Goal: Check status: Check status

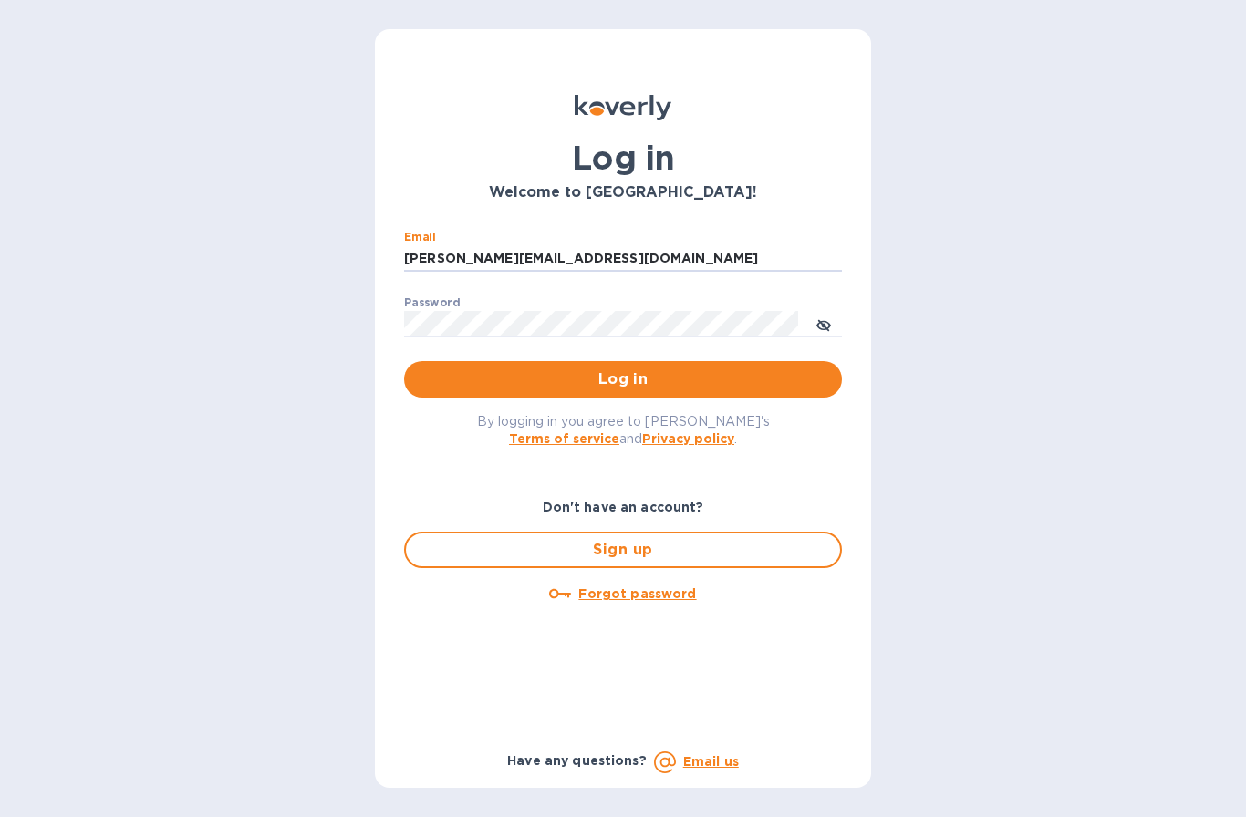
type input "[PERSON_NAME][EMAIL_ADDRESS][DOMAIN_NAME]"
click at [623, 378] on button "Log in" at bounding box center [623, 379] width 438 height 36
click at [553, 388] on div "Log in" at bounding box center [623, 379] width 438 height 36
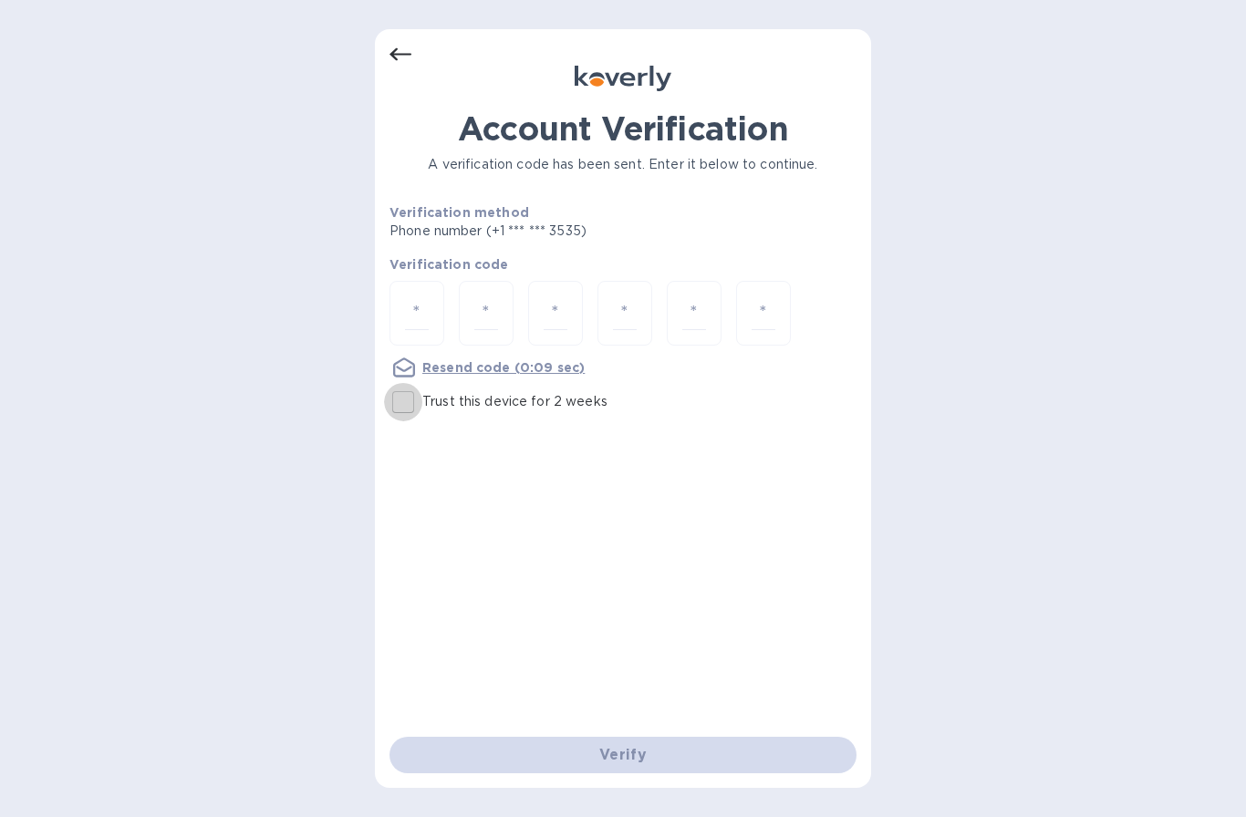
click at [405, 404] on input "Trust this device for 2 weeks" at bounding box center [403, 402] width 38 height 38
checkbox input "true"
click at [413, 297] on input "number" at bounding box center [417, 313] width 24 height 34
type input "6"
type input "2"
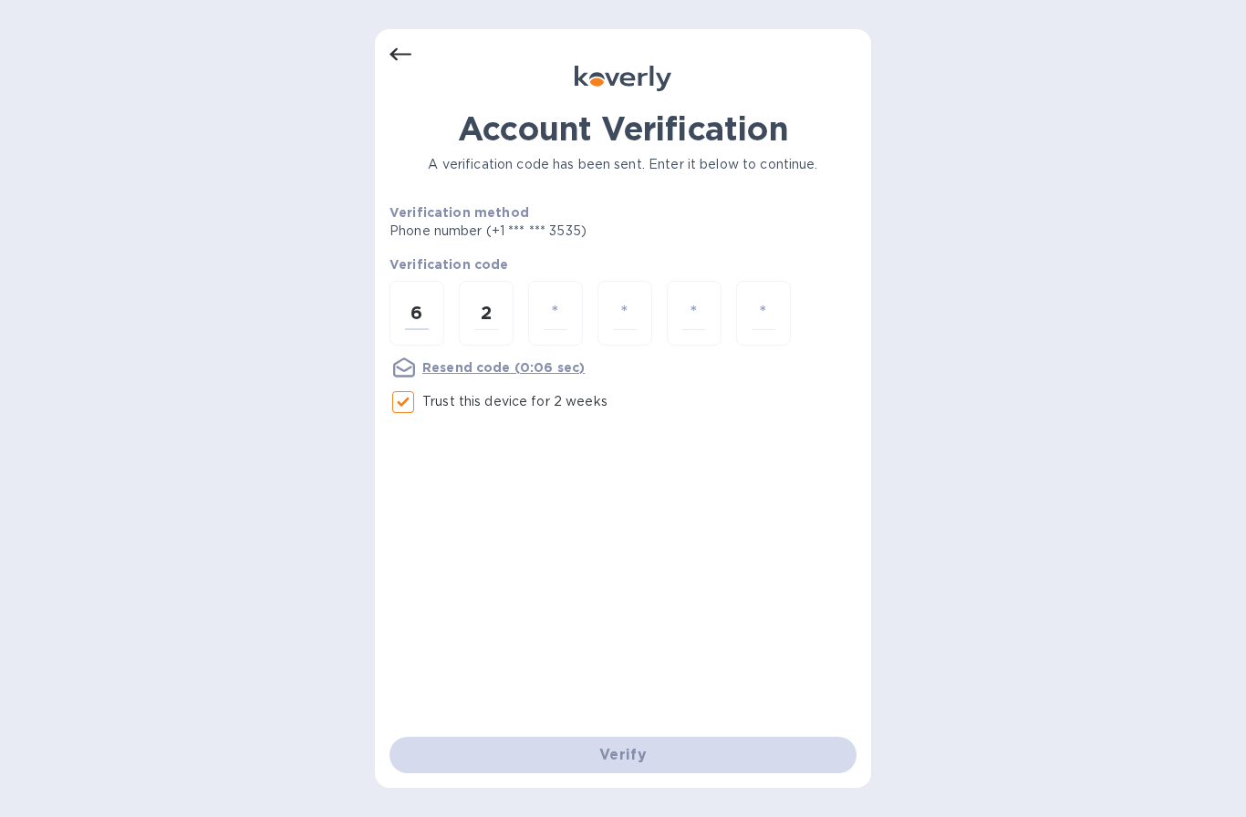
type input "1"
type input "0"
type input "4"
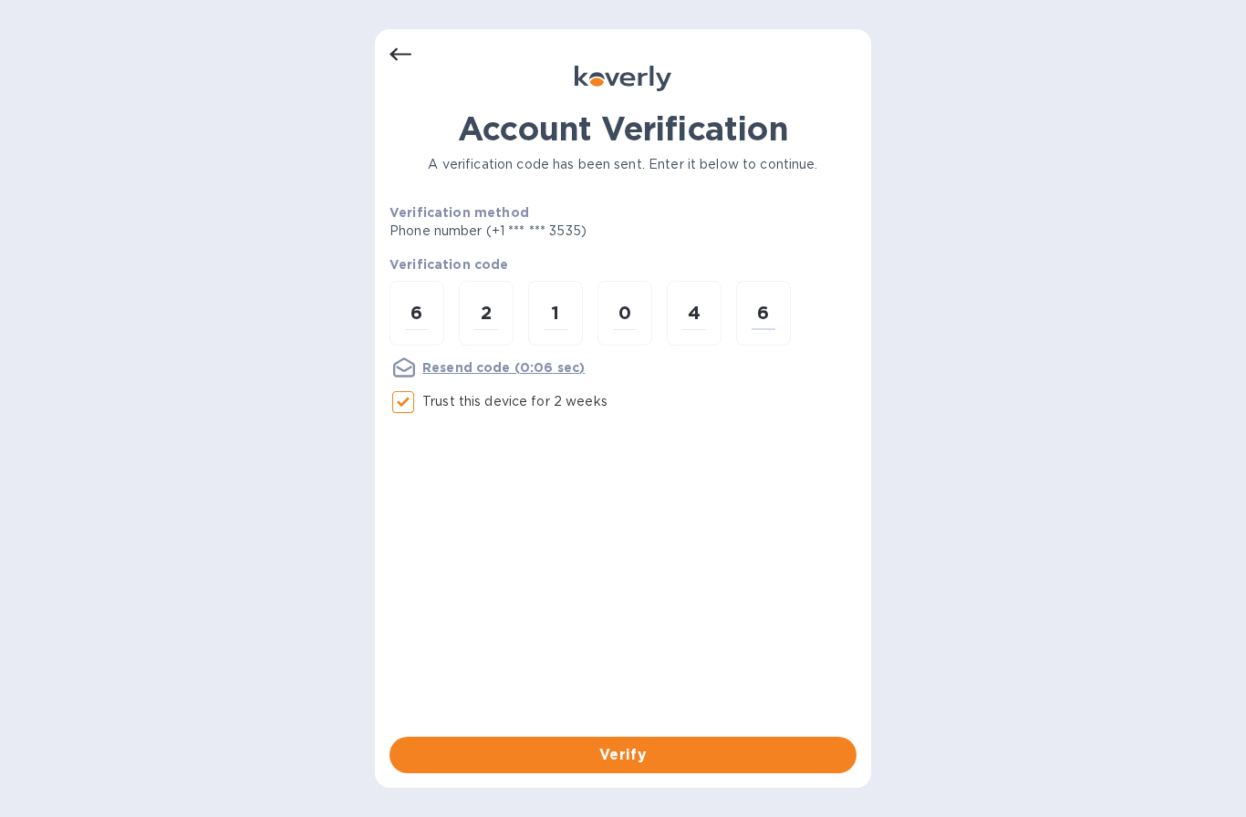
type input "6"
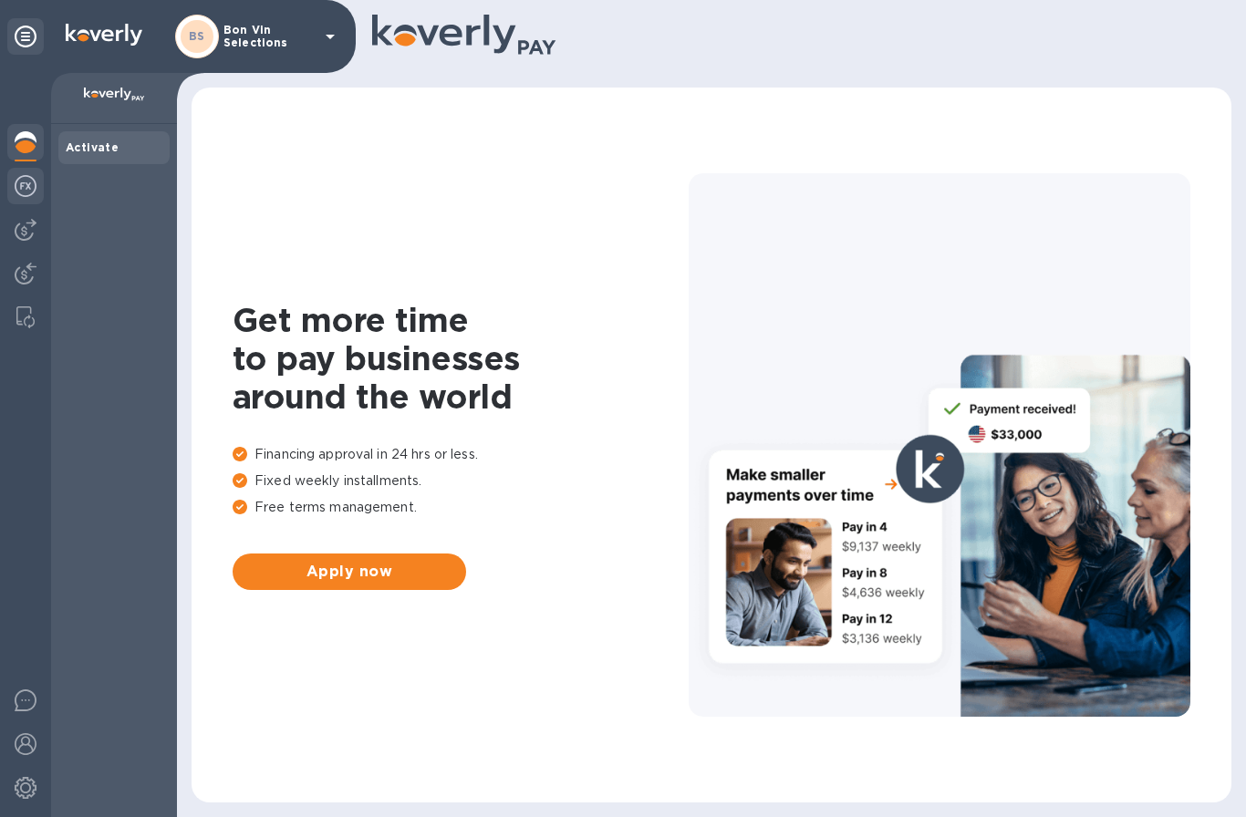
click at [31, 196] on img at bounding box center [26, 186] width 22 height 22
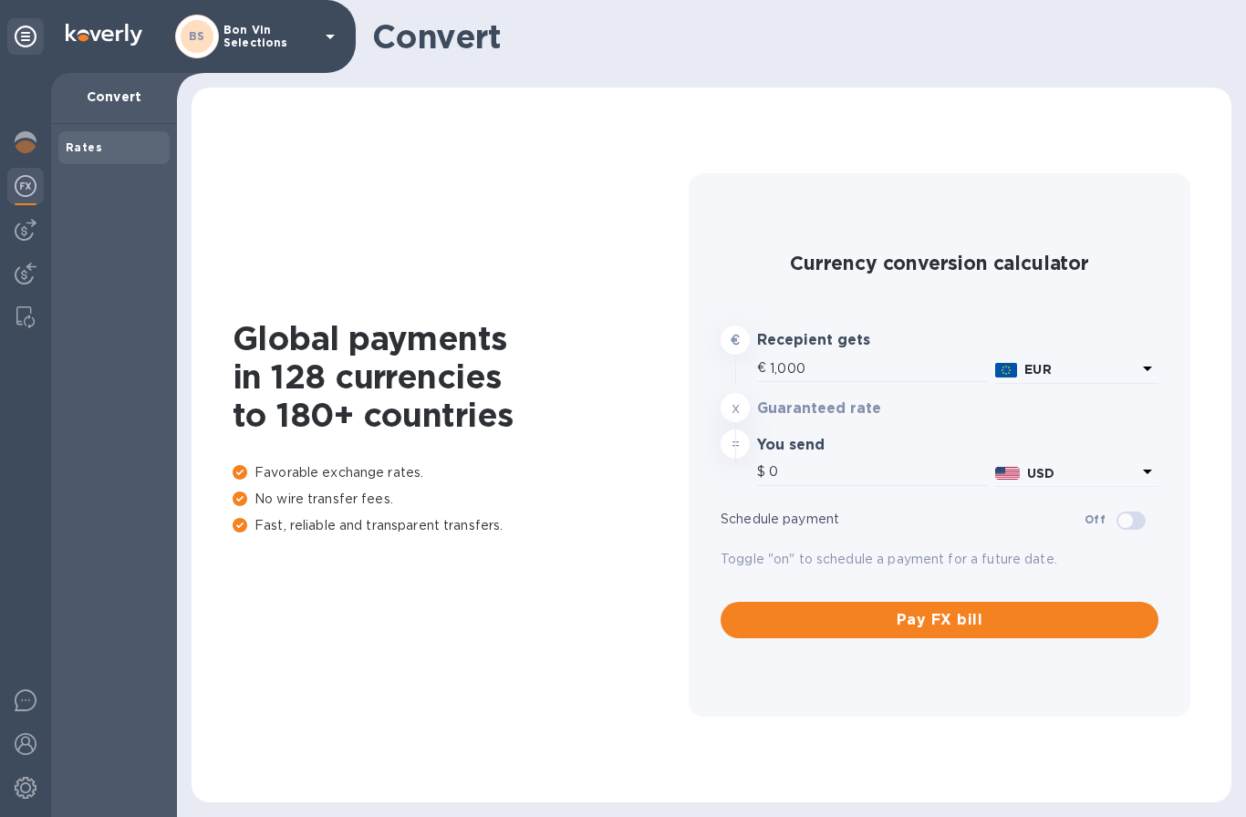
type input "1,187.23"
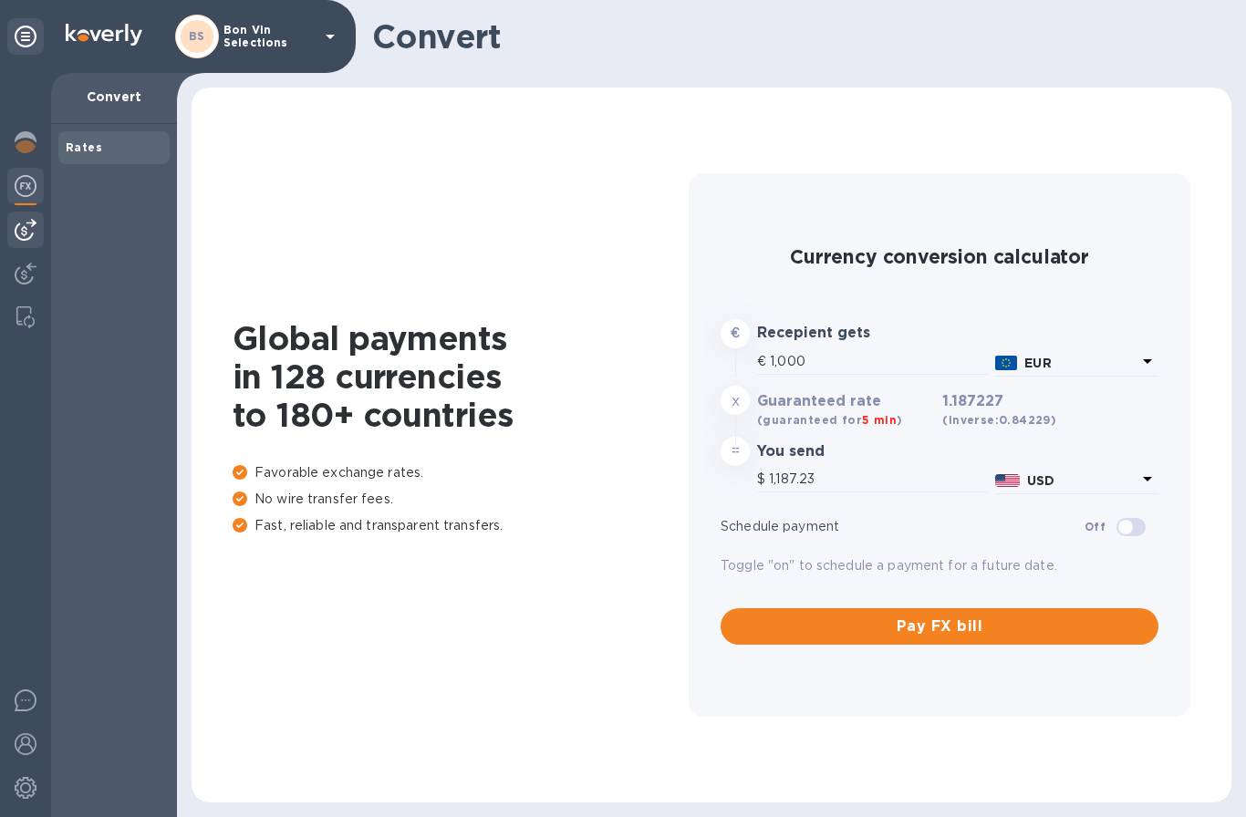
click at [23, 234] on img at bounding box center [26, 230] width 22 height 22
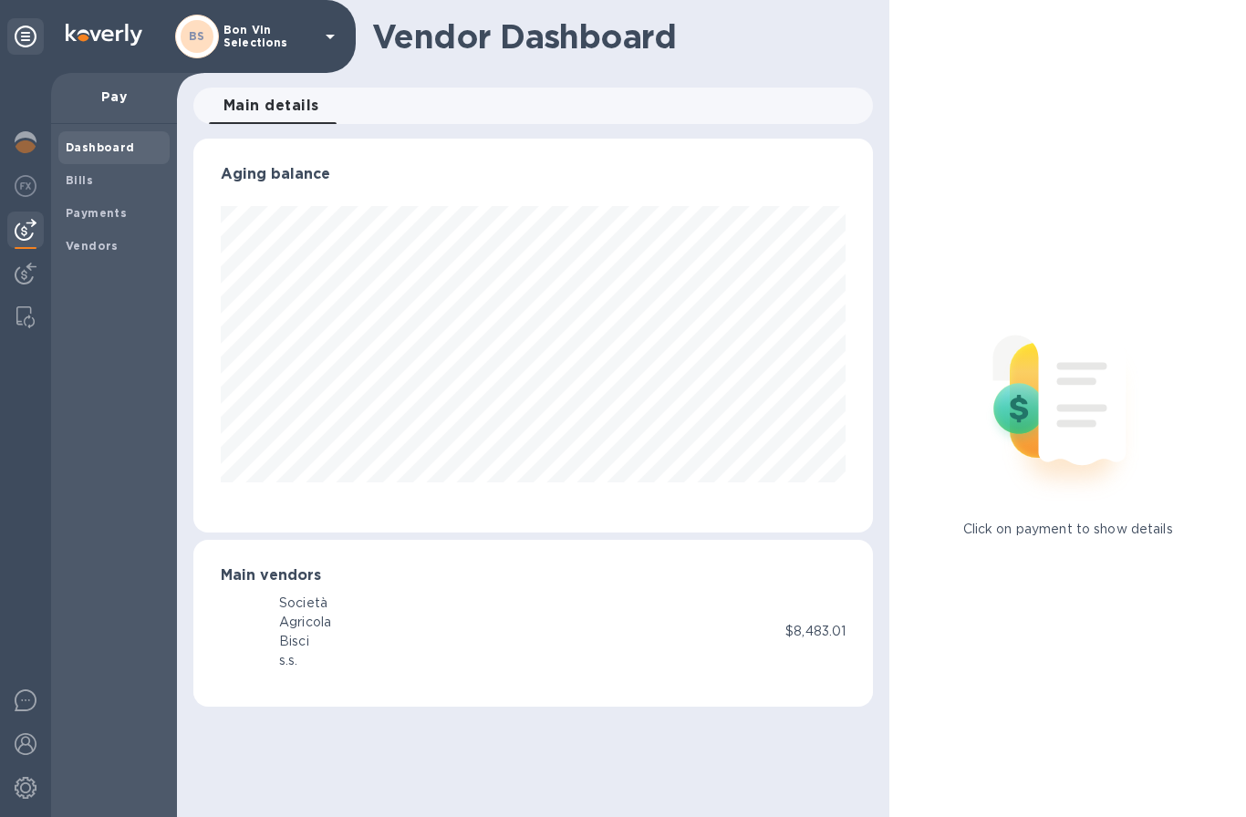
scroll to position [394, 680]
click at [80, 179] on b "Bills" at bounding box center [79, 180] width 27 height 14
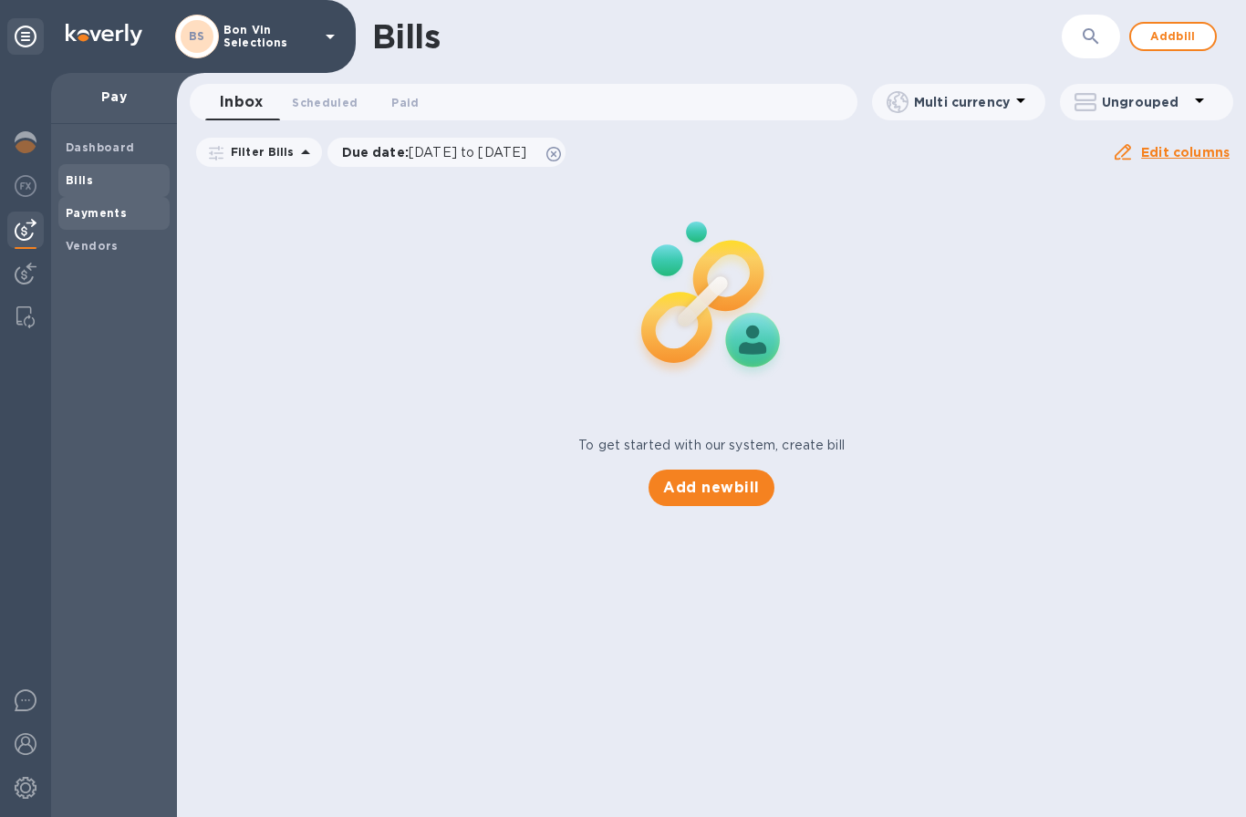
click at [87, 212] on b "Payments" at bounding box center [96, 213] width 61 height 14
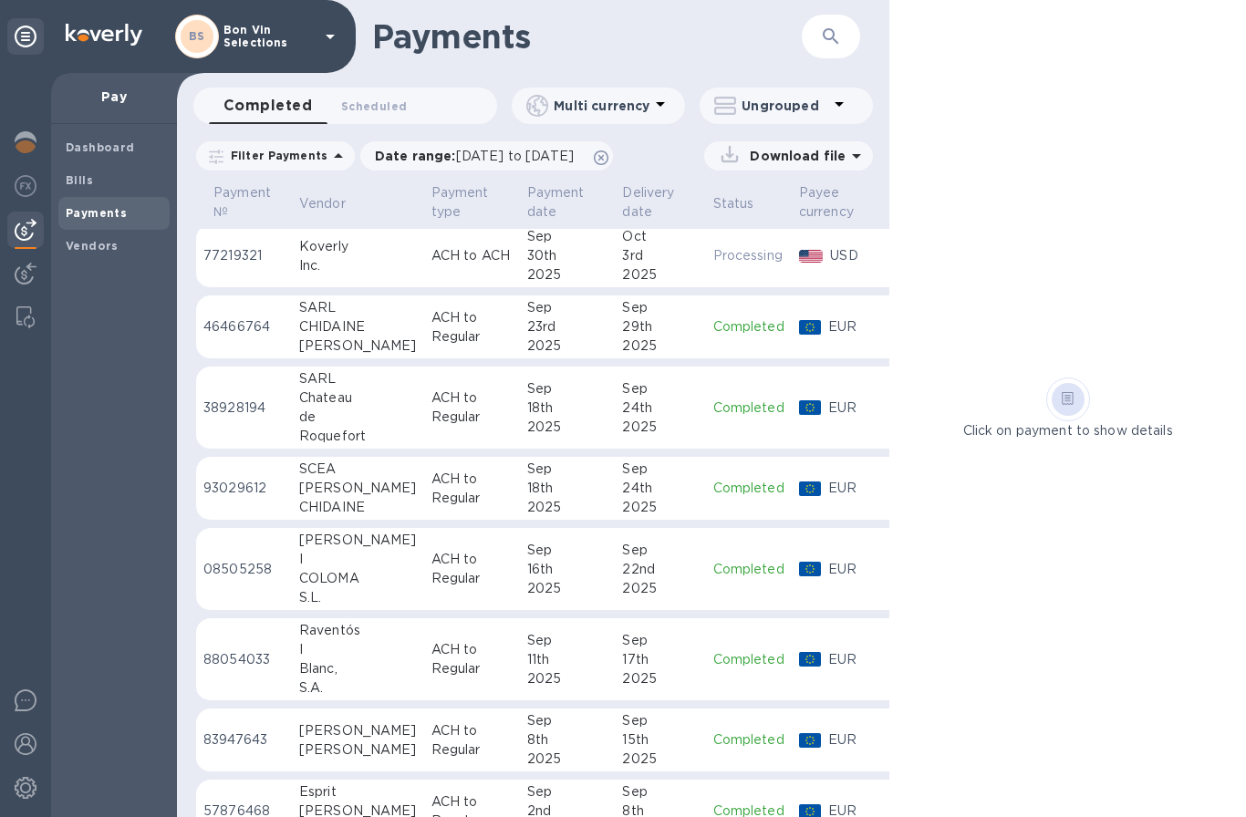
scroll to position [5, 5]
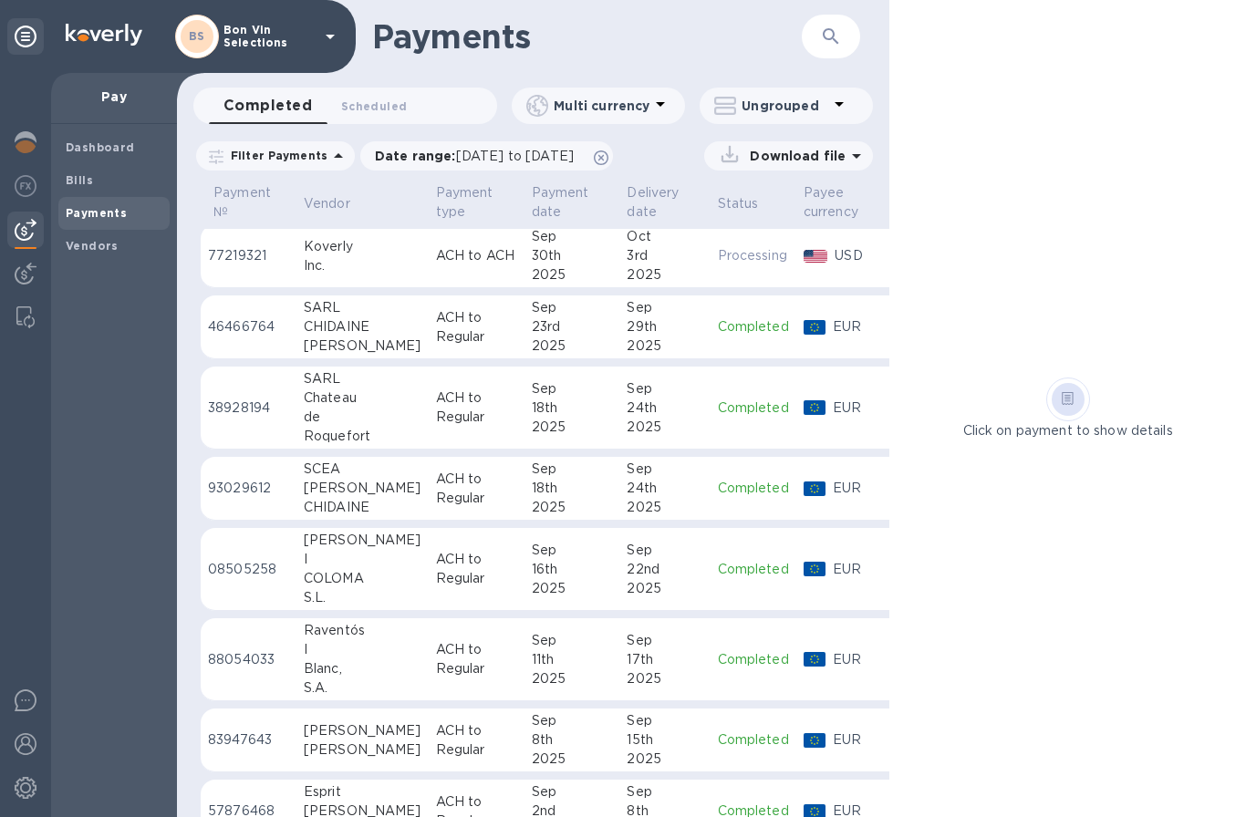
click at [327, 253] on div "Koverly" at bounding box center [363, 246] width 118 height 19
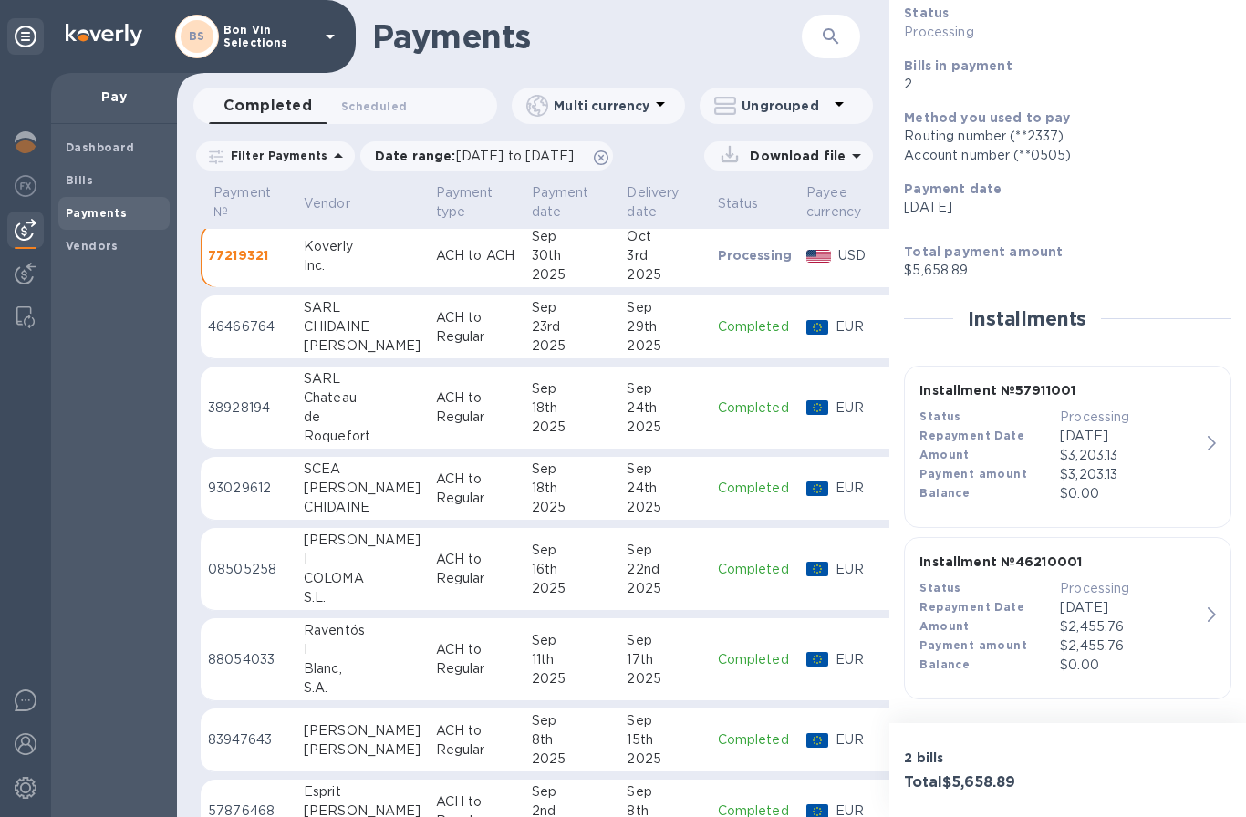
scroll to position [128, 0]
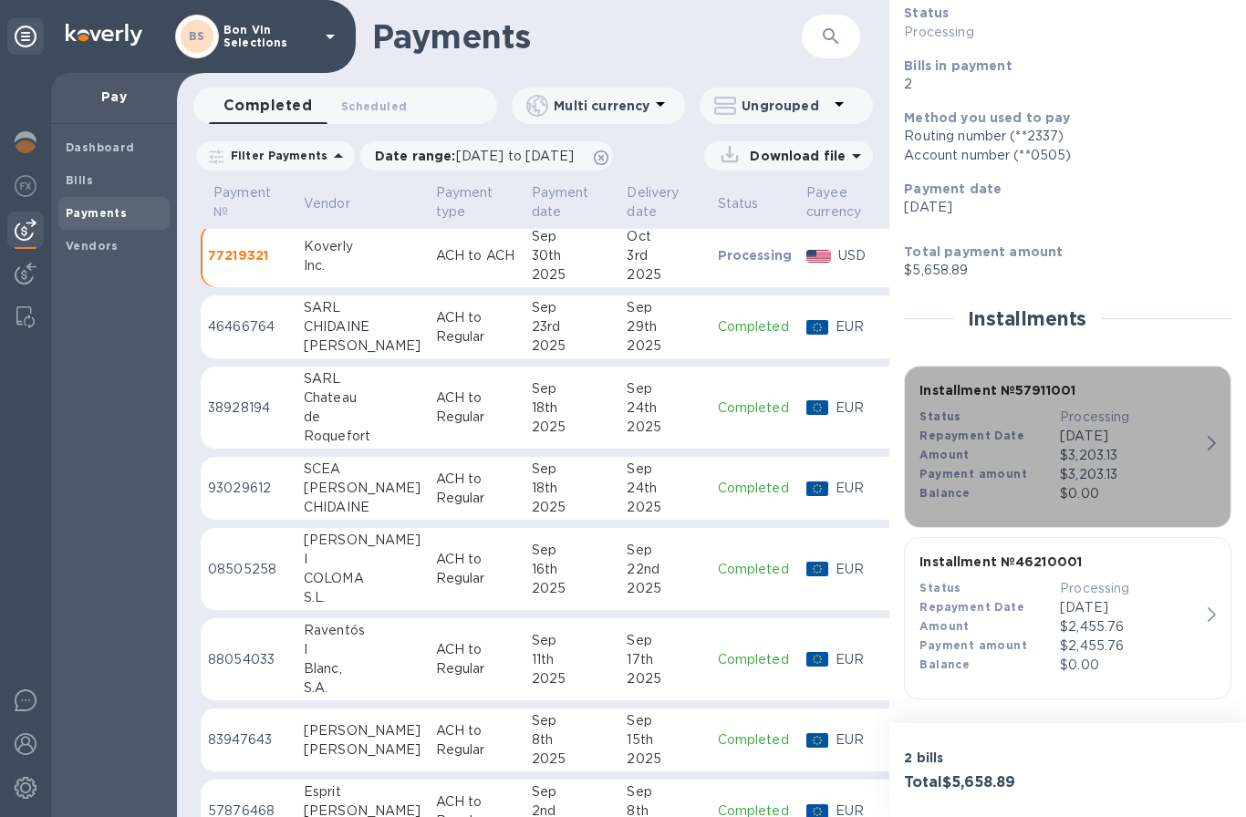
click at [1207, 441] on icon "button" at bounding box center [1211, 443] width 8 height 15
